Goal: Complete application form

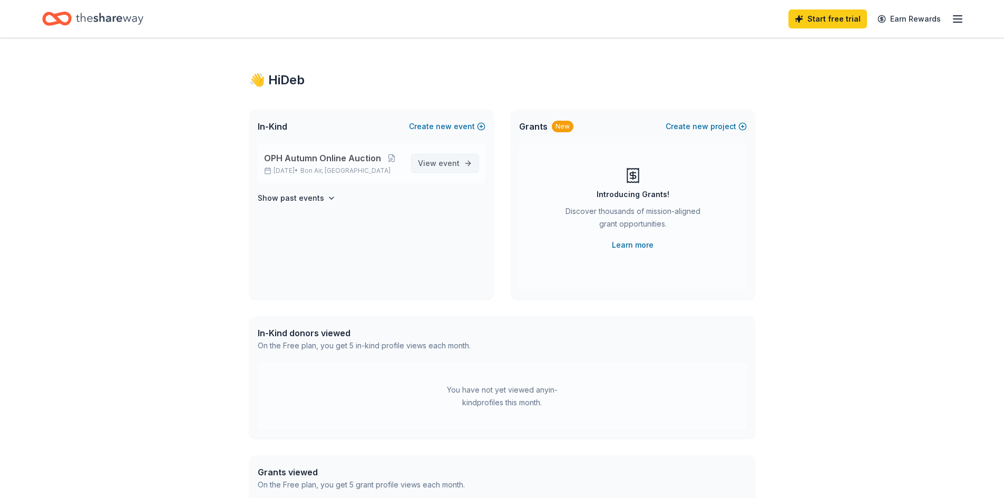
click at [444, 159] on span "event" at bounding box center [449, 163] width 21 height 9
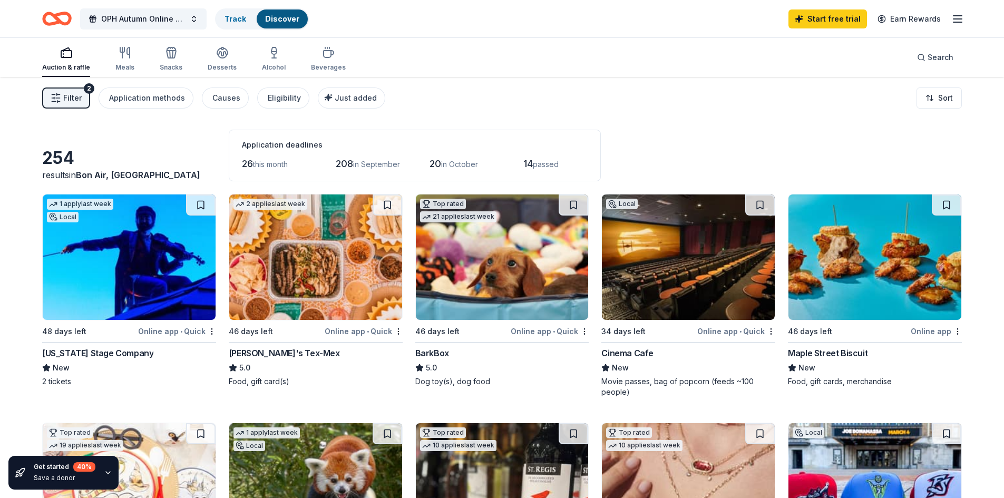
click at [65, 57] on rect "button" at bounding box center [66, 54] width 11 height 7
click at [188, 138] on div "254 results in [GEOGRAPHIC_DATA], [GEOGRAPHIC_DATA] Application deadlines 26 th…" at bounding box center [502, 156] width 920 height 52
click at [289, 101] on div "Eligibility" at bounding box center [284, 98] width 33 height 13
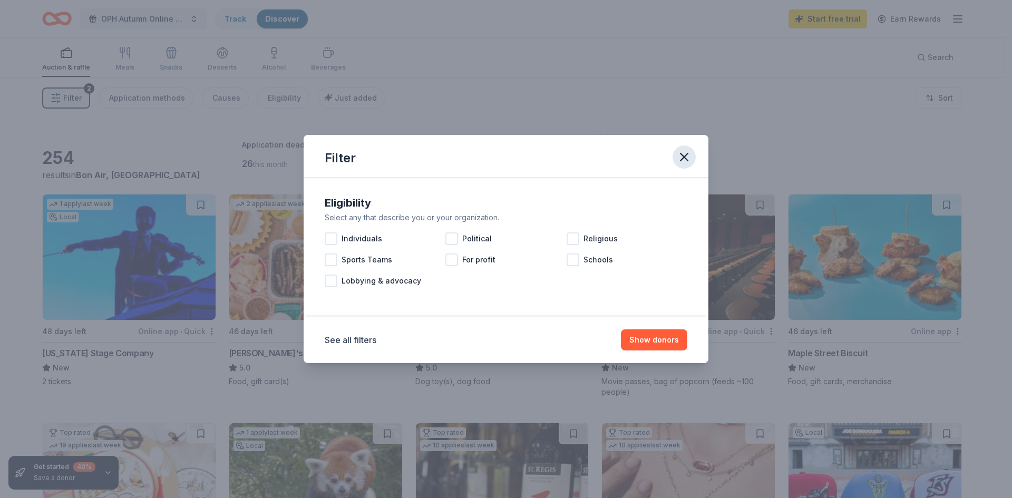
click at [688, 160] on icon "button" at bounding box center [684, 156] width 7 height 7
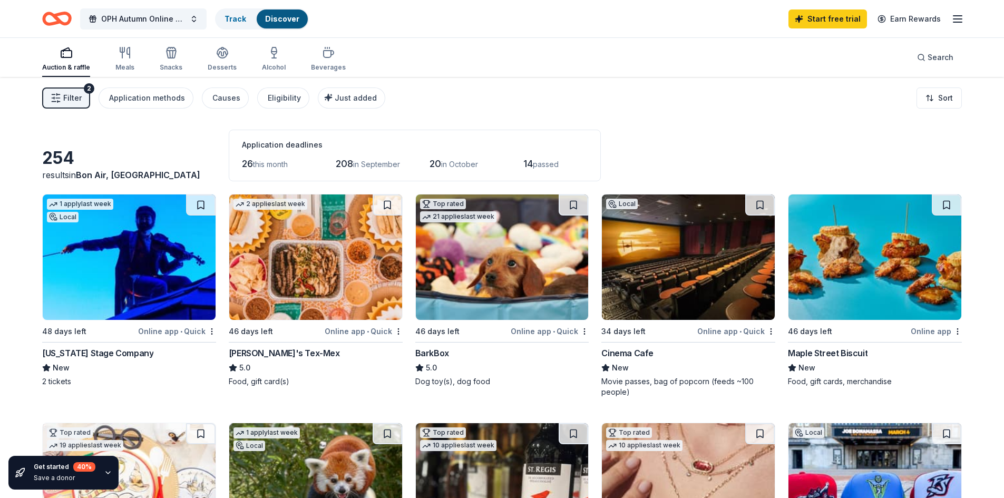
click at [50, 100] on button "Filter 2" at bounding box center [66, 98] width 48 height 21
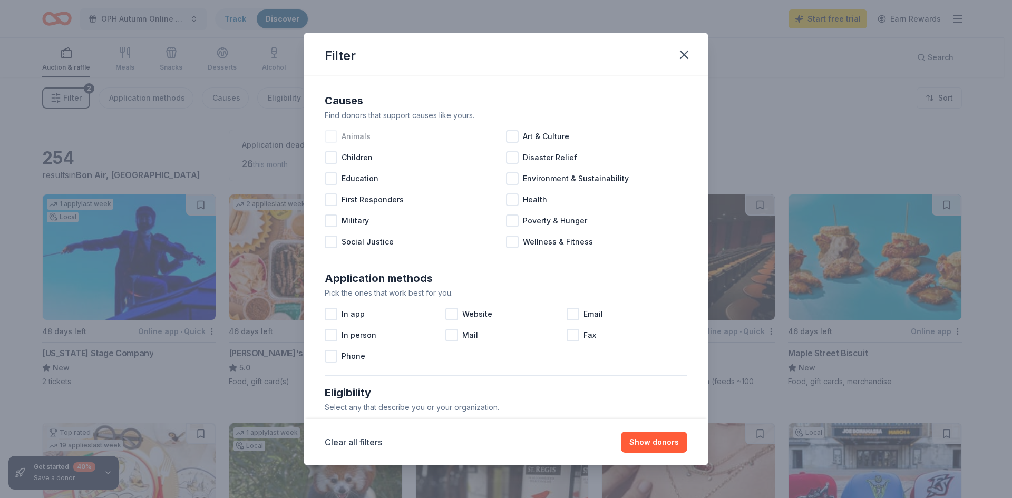
click at [335, 133] on div at bounding box center [331, 136] width 13 height 13
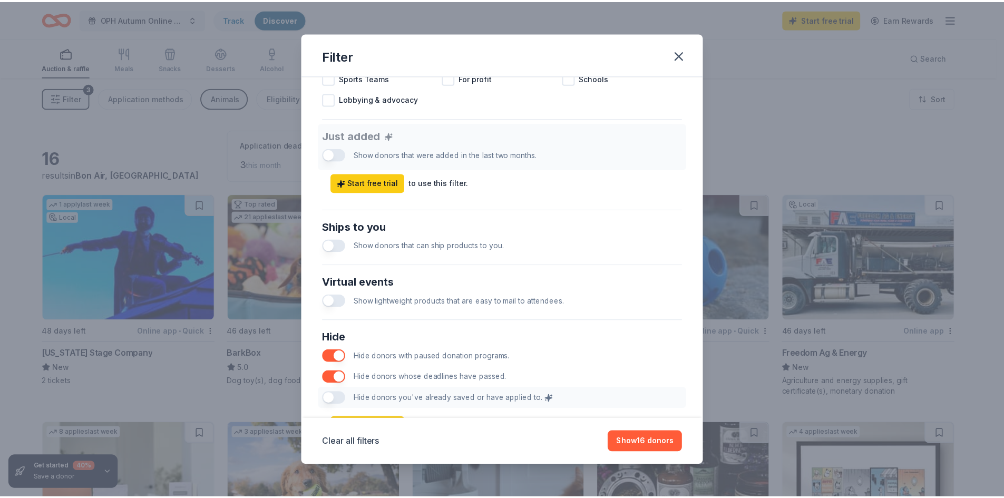
scroll to position [422, 0]
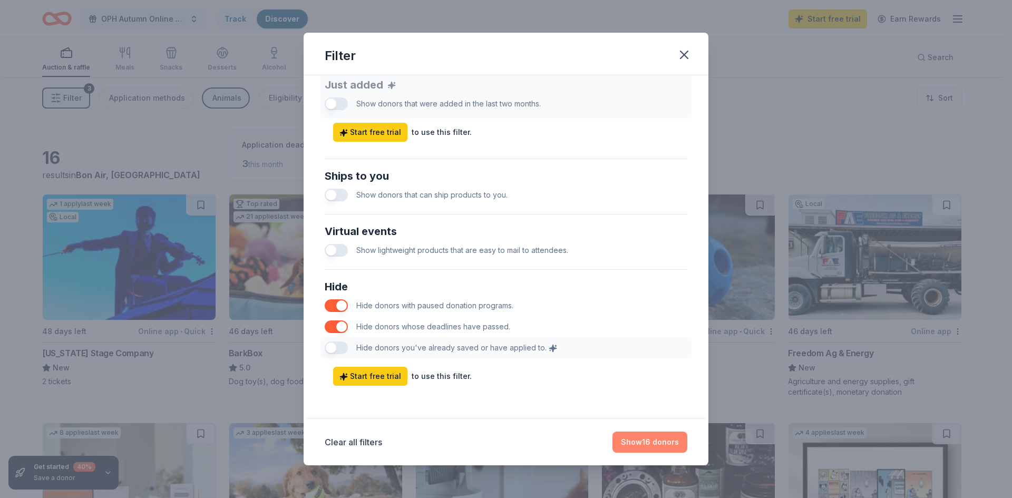
click at [649, 446] on button "Show 16 donors" at bounding box center [650, 442] width 75 height 21
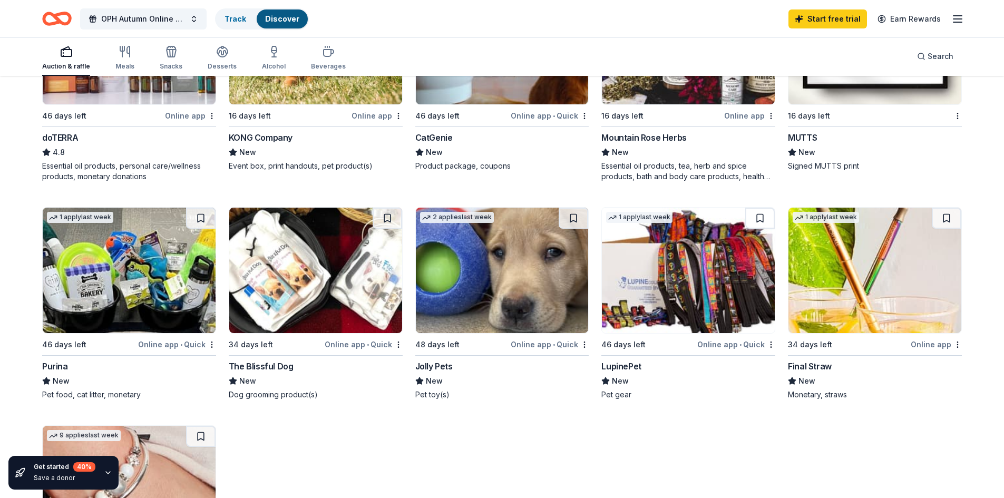
scroll to position [527, 0]
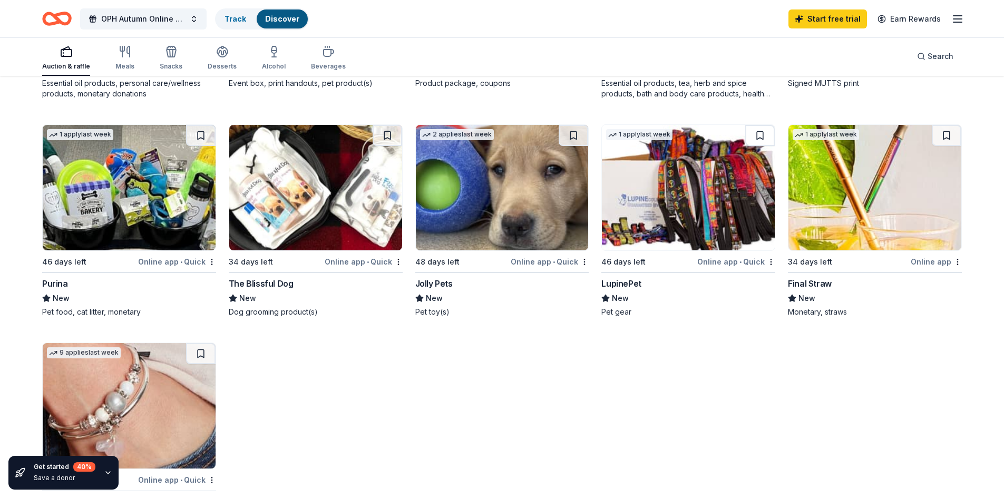
click at [443, 283] on div "Jolly Pets" at bounding box center [433, 283] width 37 height 13
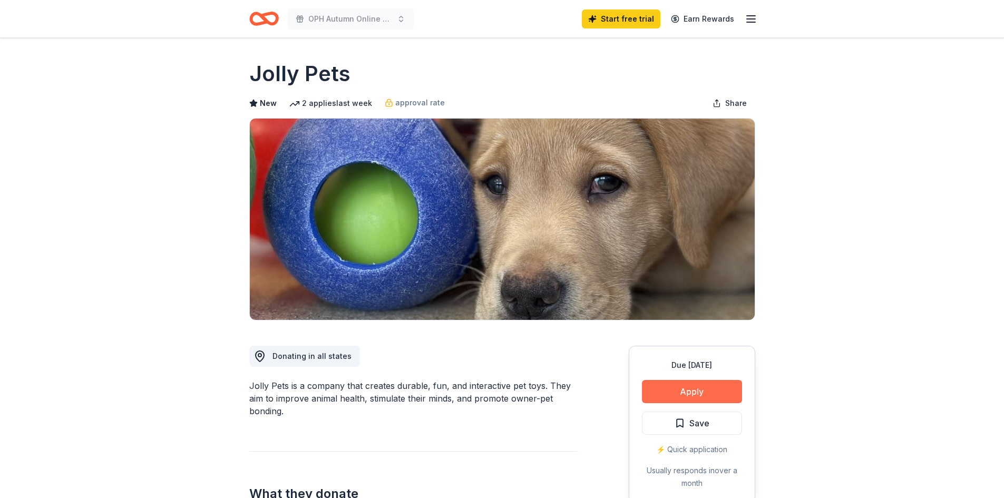
click at [672, 387] on button "Apply" at bounding box center [692, 391] width 100 height 23
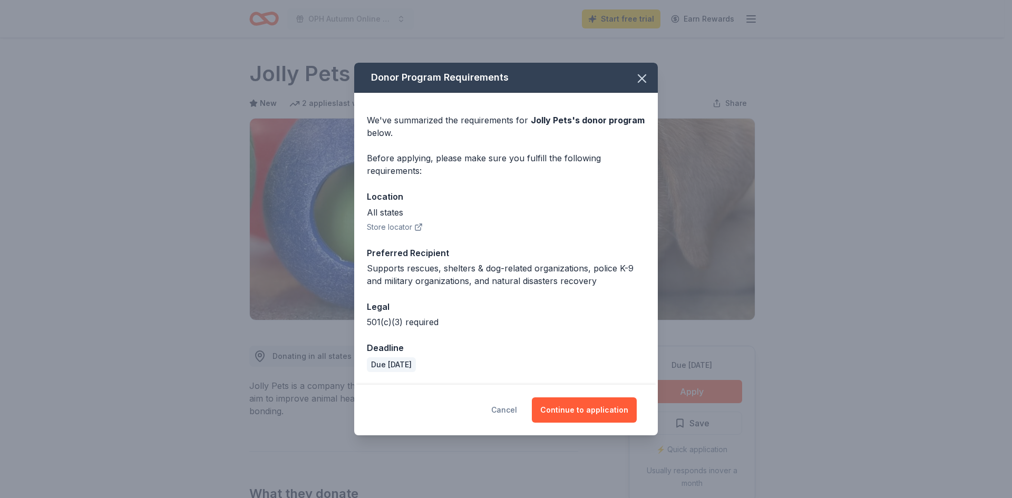
click at [513, 411] on button "Cancel" at bounding box center [504, 410] width 26 height 25
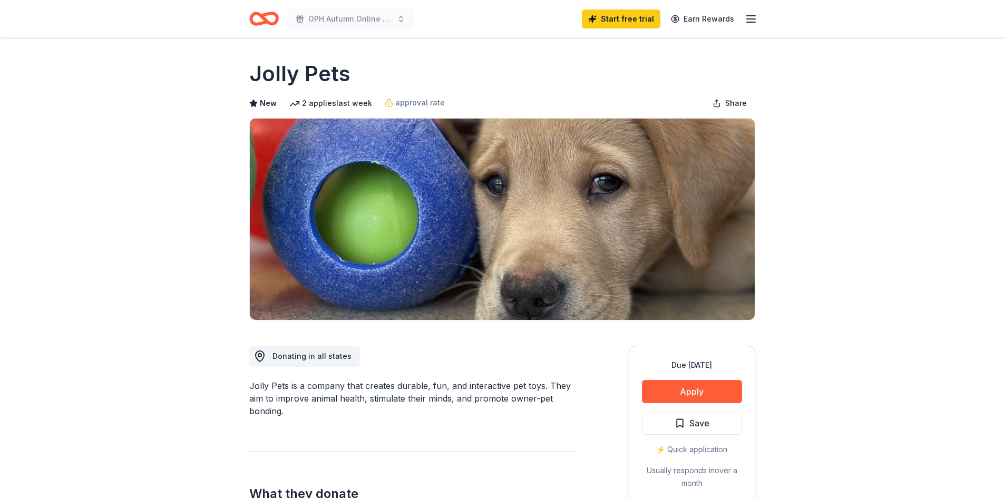
click at [680, 389] on button "Apply" at bounding box center [692, 391] width 100 height 23
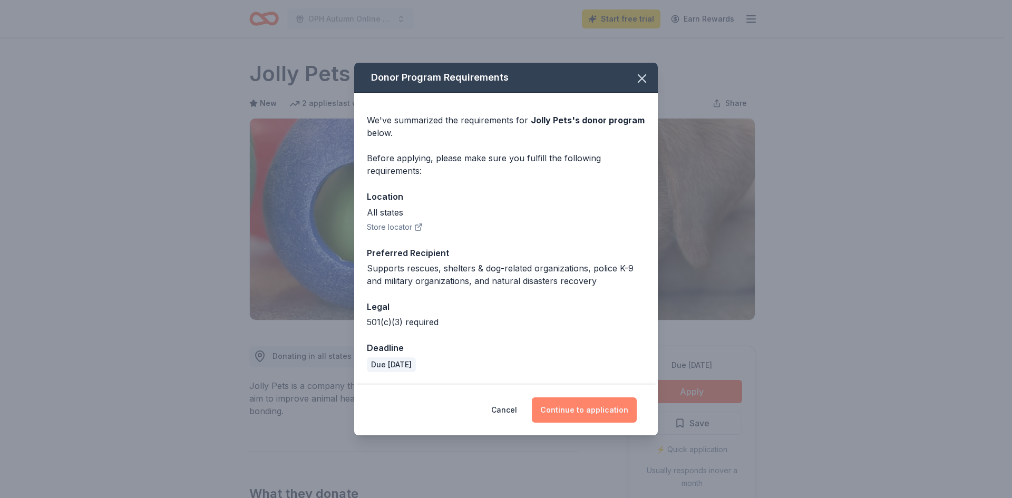
click at [595, 407] on button "Continue to application" at bounding box center [584, 410] width 105 height 25
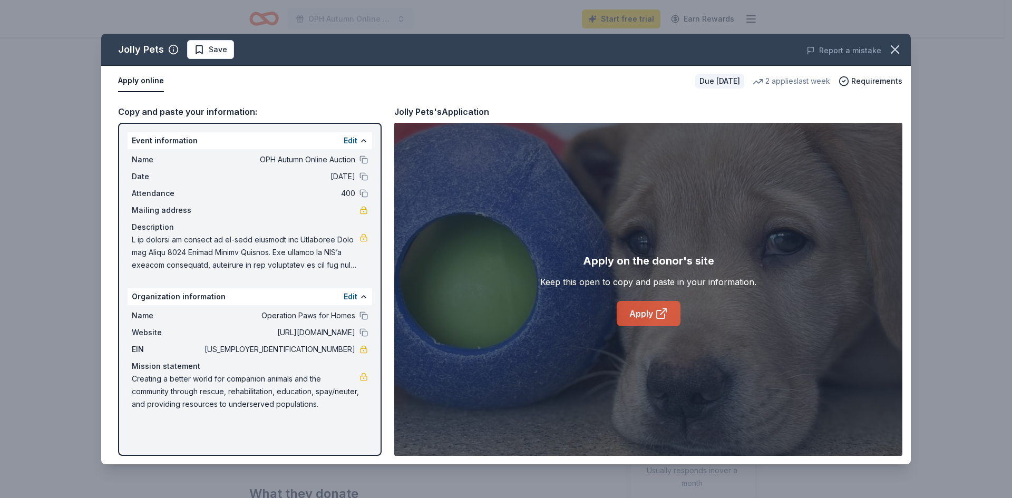
click at [644, 310] on link "Apply" at bounding box center [649, 313] width 64 height 25
